Goal: Task Accomplishment & Management: Manage account settings

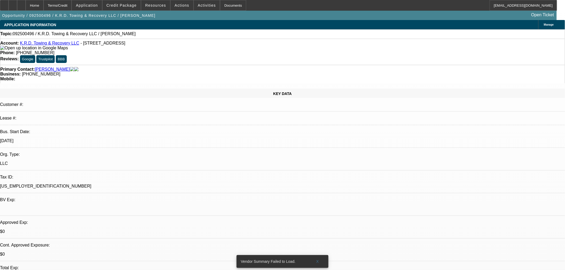
select select "0"
select select "2"
select select "0.1"
select select "1"
select select "2"
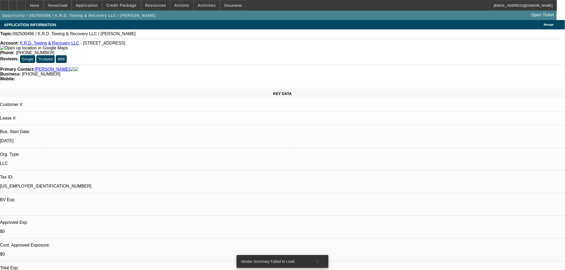
select select "4"
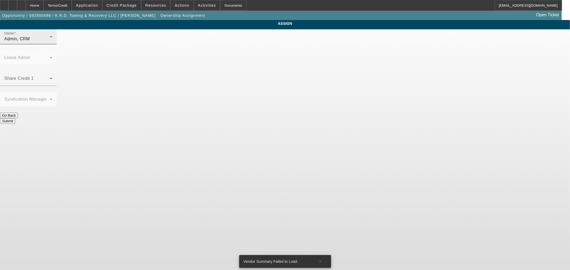
click at [50, 42] on div "Admin, CRM" at bounding box center [26, 39] width 45 height 6
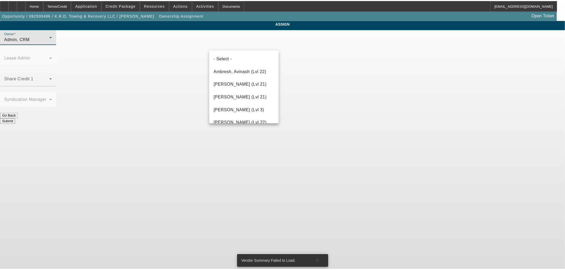
scroll to position [762, 0]
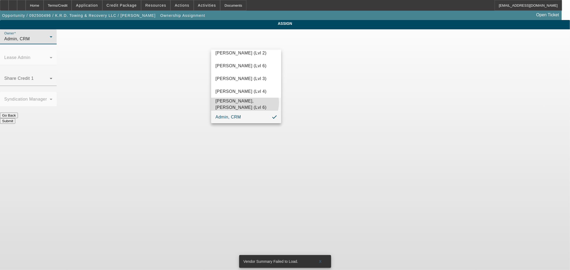
click at [244, 102] on span "[PERSON_NAME], [PERSON_NAME] (Lvl 6)" at bounding box center [245, 104] width 61 height 13
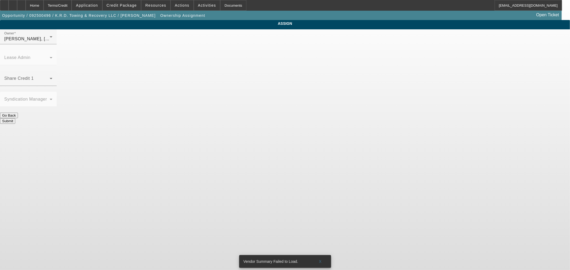
click at [15, 118] on button "Submit" at bounding box center [7, 121] width 15 height 6
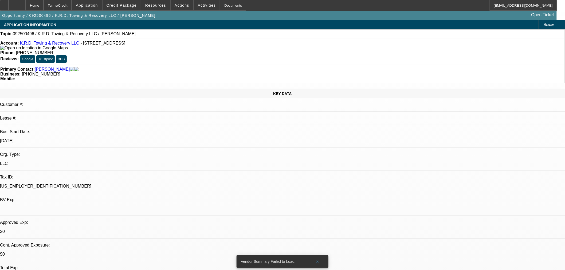
select select "0"
select select "2"
select select "0.1"
select select "4"
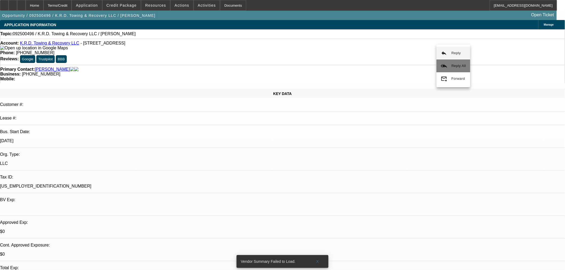
click at [457, 63] on span "Reply All" at bounding box center [459, 66] width 14 height 6
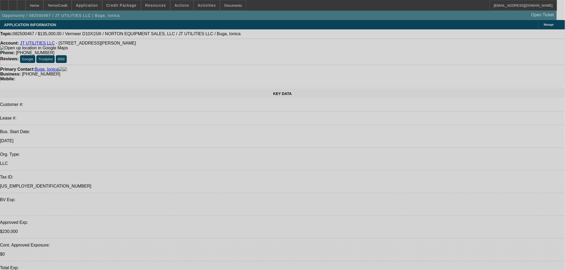
select select "0"
select select "2"
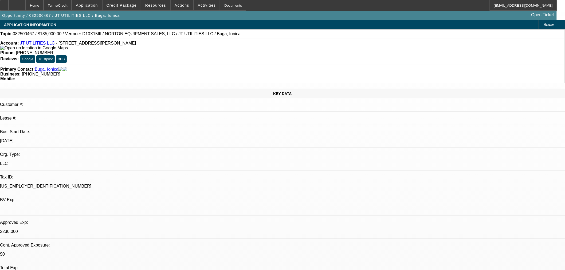
select select "0"
select select "6"
select select "0"
select select "2"
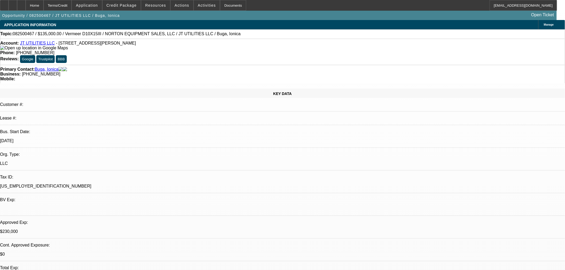
select select "0"
select select "6"
select select "0"
select select "2"
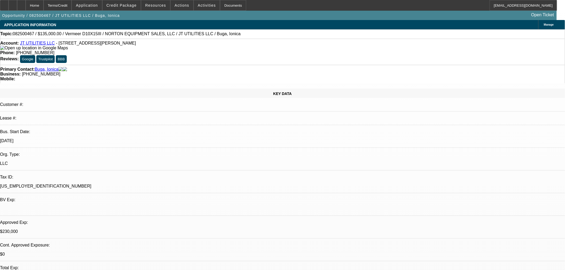
select select "0"
select select "6"
select select "0"
select select "2"
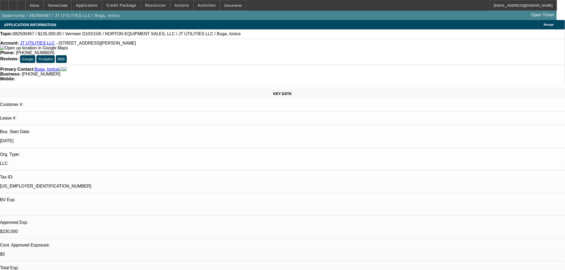
select select "0"
select select "6"
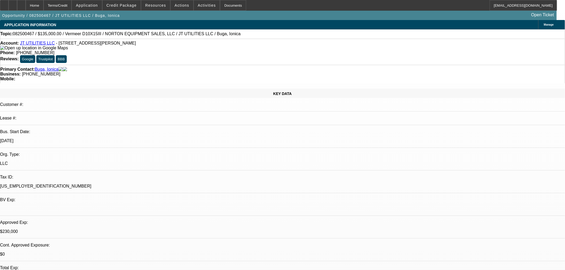
drag, startPoint x: 498, startPoint y: 243, endPoint x: 420, endPoint y: 208, distance: 85.7
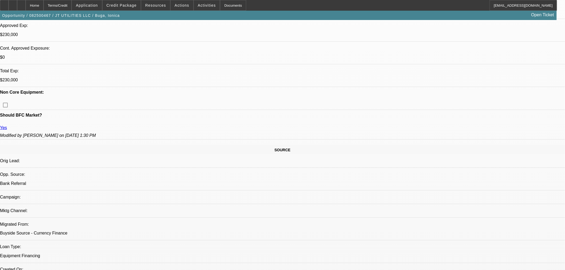
scroll to position [198, 0]
